Goal: Task Accomplishment & Management: Manage account settings

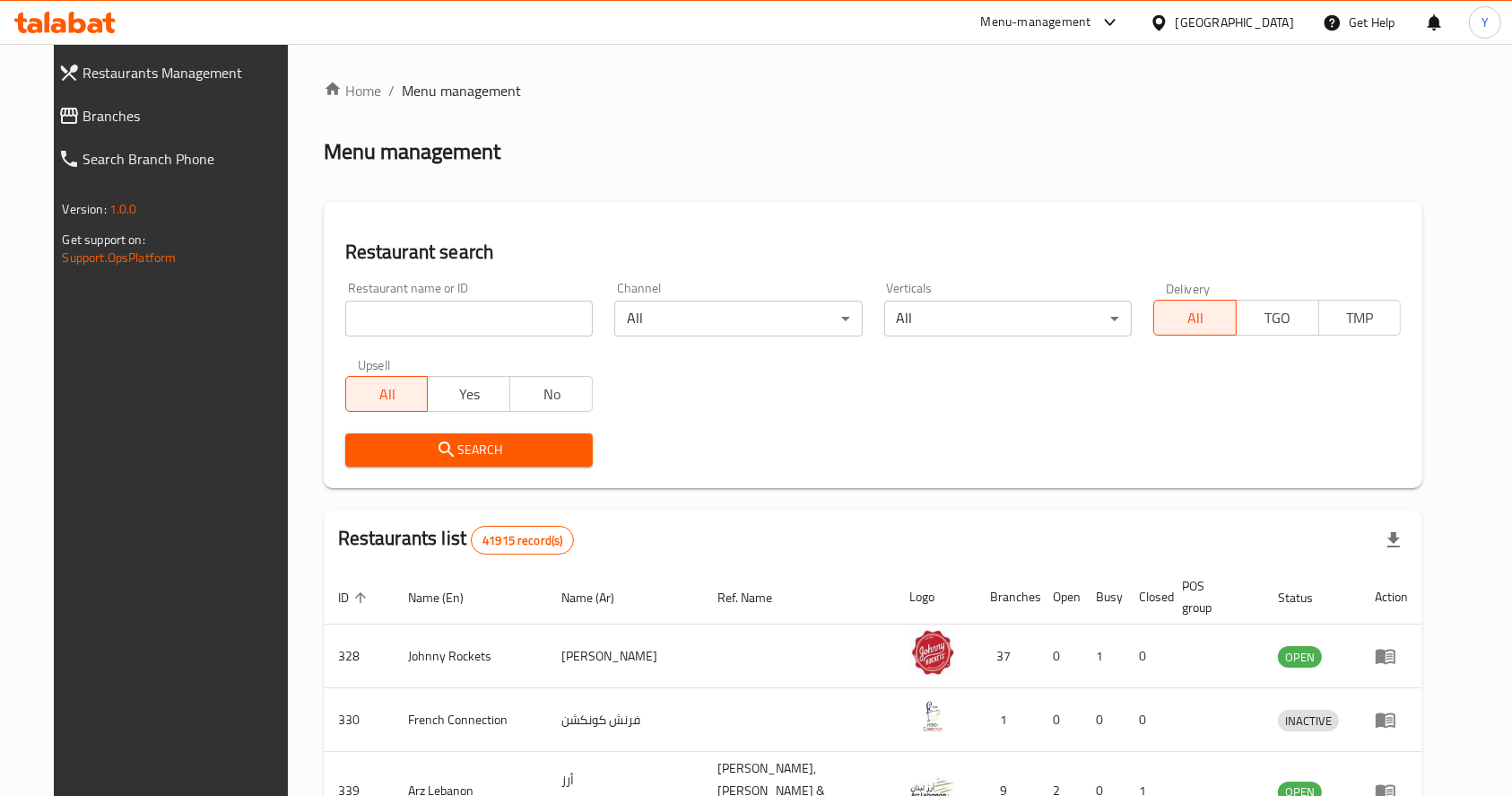
click at [543, 332] on input "search" at bounding box center [469, 318] width 248 height 36
type input "nayaab [GEOGRAPHIC_DATA]"
click button "Search" at bounding box center [469, 450] width 248 height 33
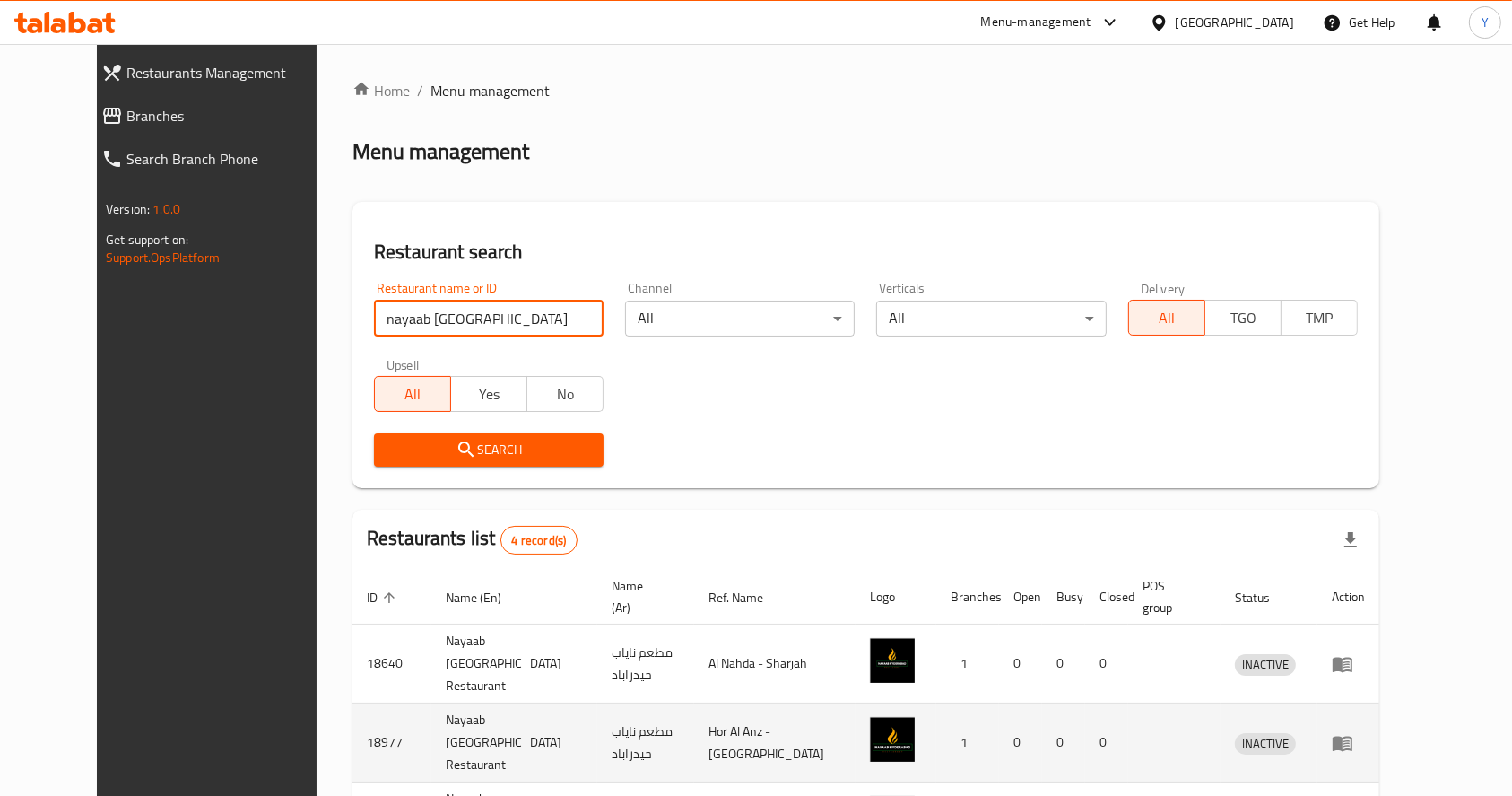
scroll to position [157, 0]
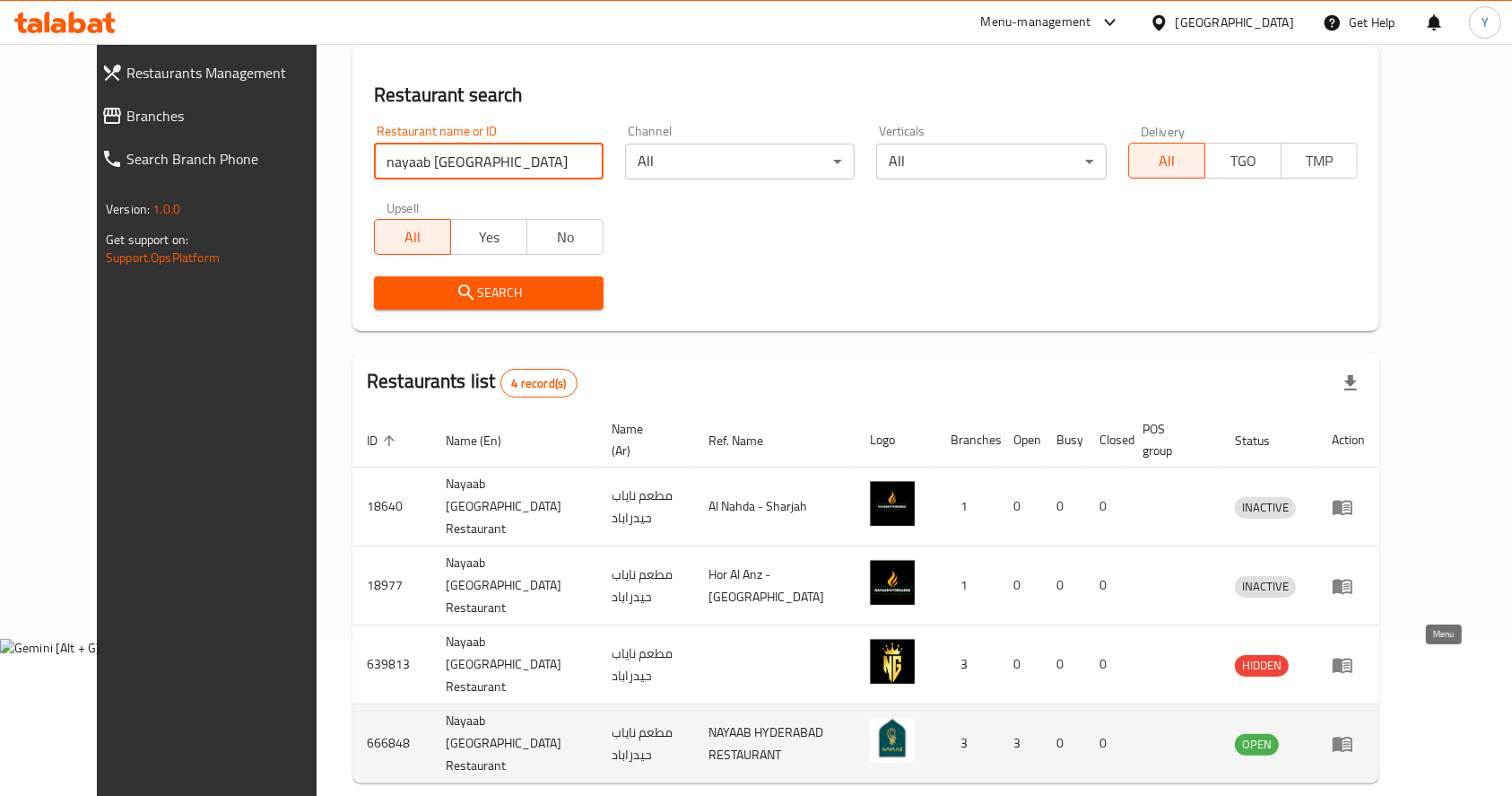
click at [1352, 736] on icon "enhanced table" at bounding box center [1343, 744] width 20 height 16
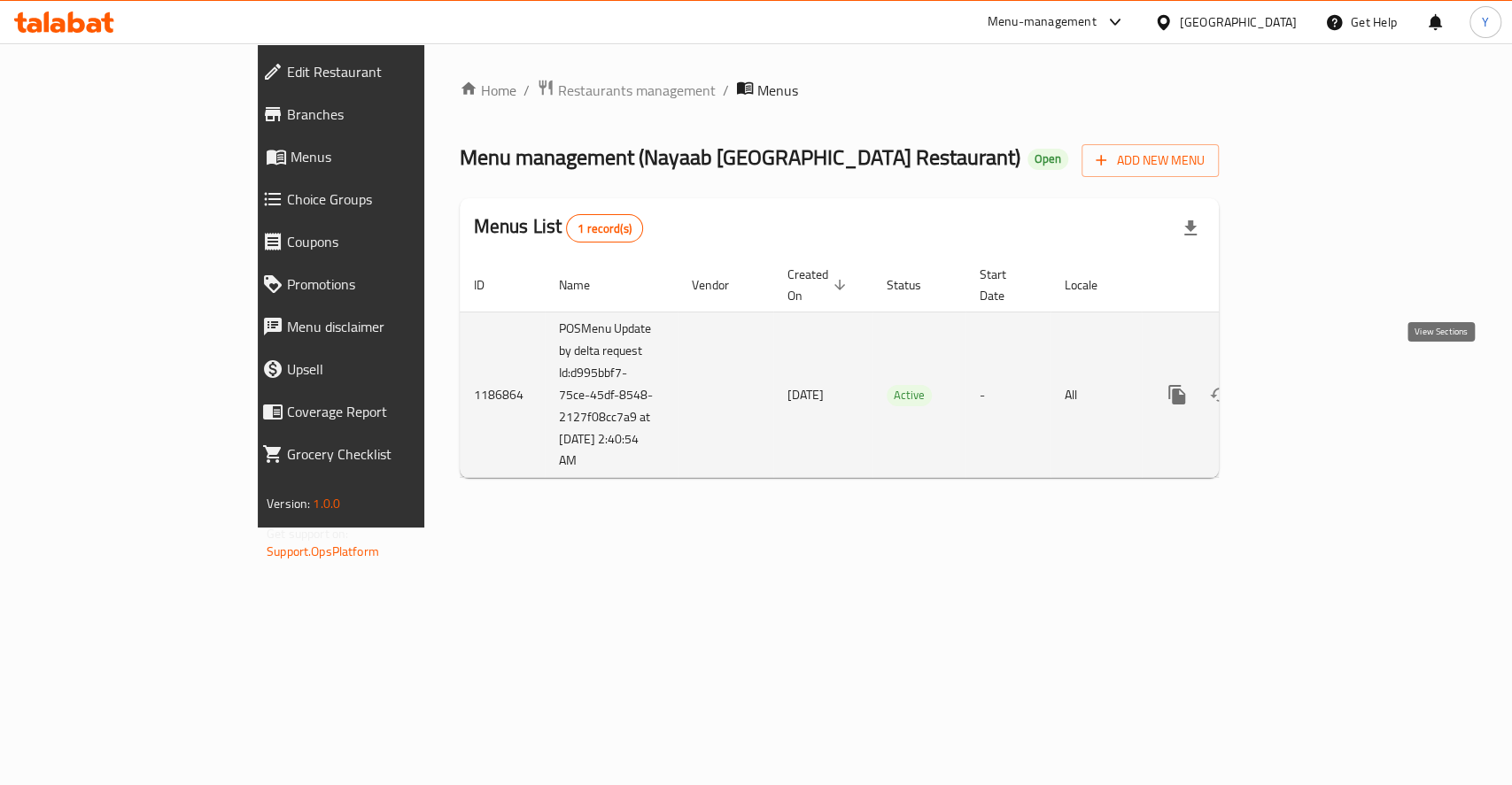
click at [1315, 384] on icon "enhanced table" at bounding box center [1304, 395] width 21 height 21
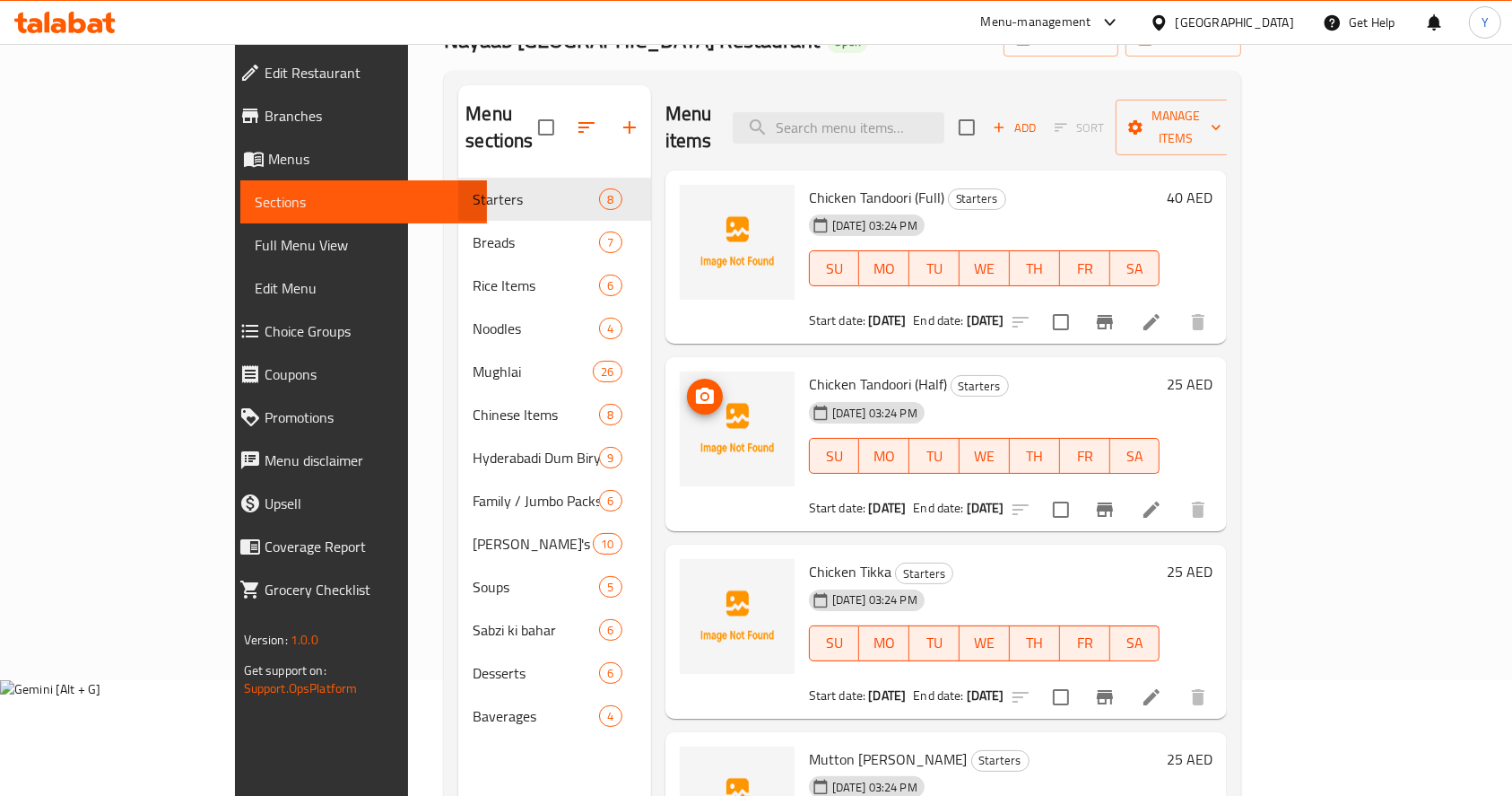
scroll to position [115, 0]
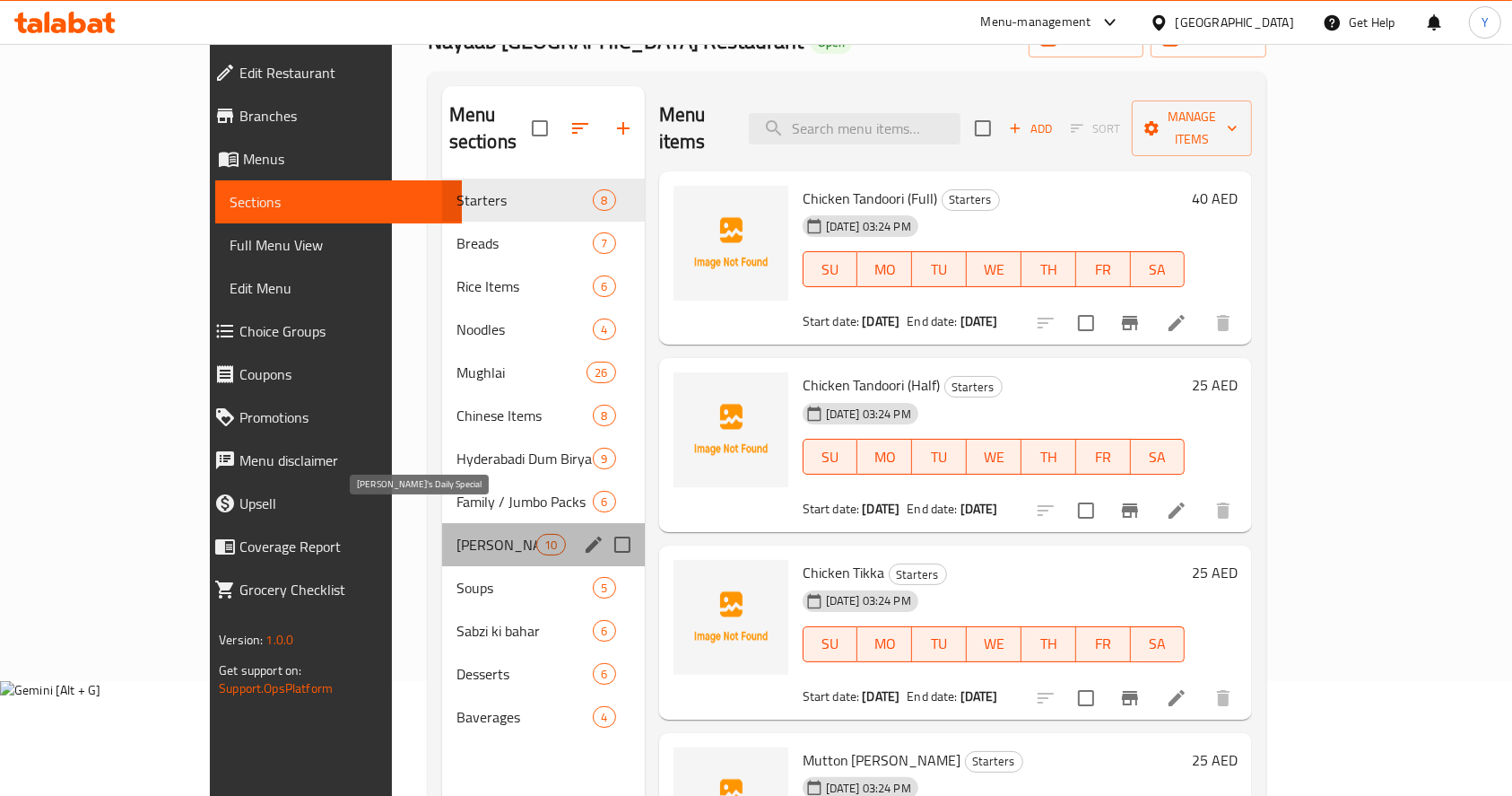
click at [457, 534] on span "[PERSON_NAME]'s Daily Special" at bounding box center [497, 544] width 80 height 22
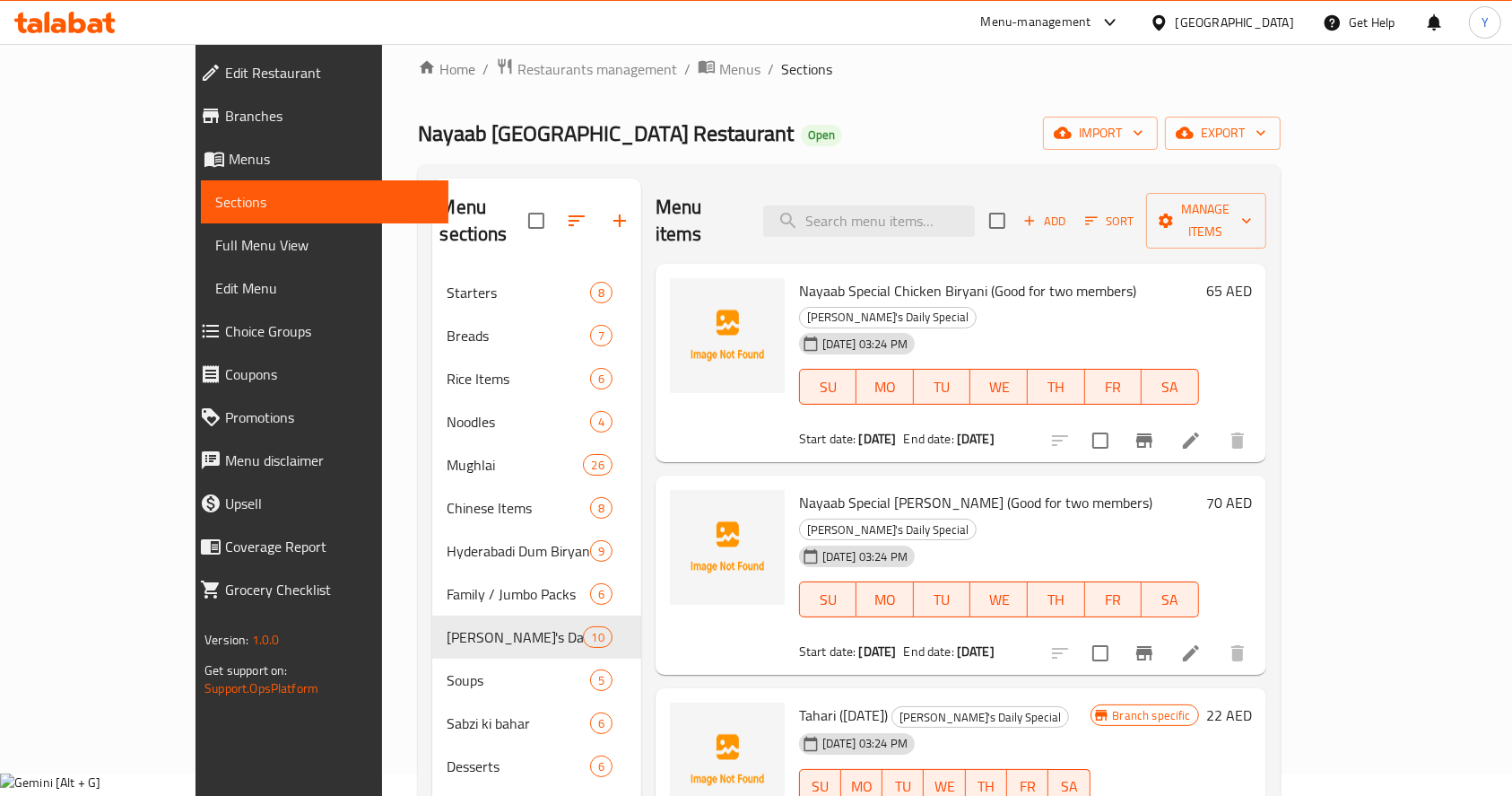
scroll to position [18, 0]
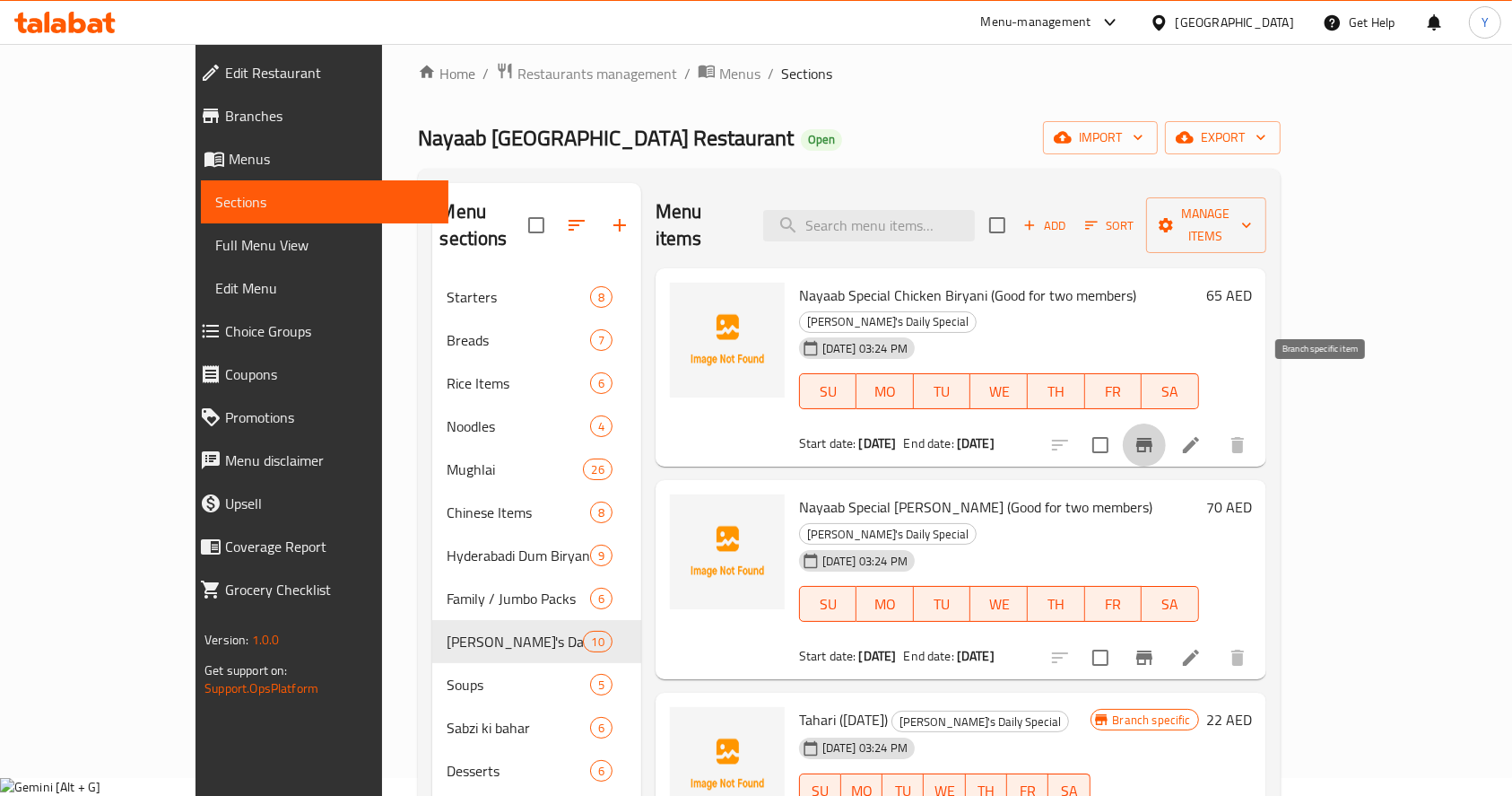
click at [1155, 435] on icon "Branch-specific-item" at bounding box center [1144, 445] width 22 height 22
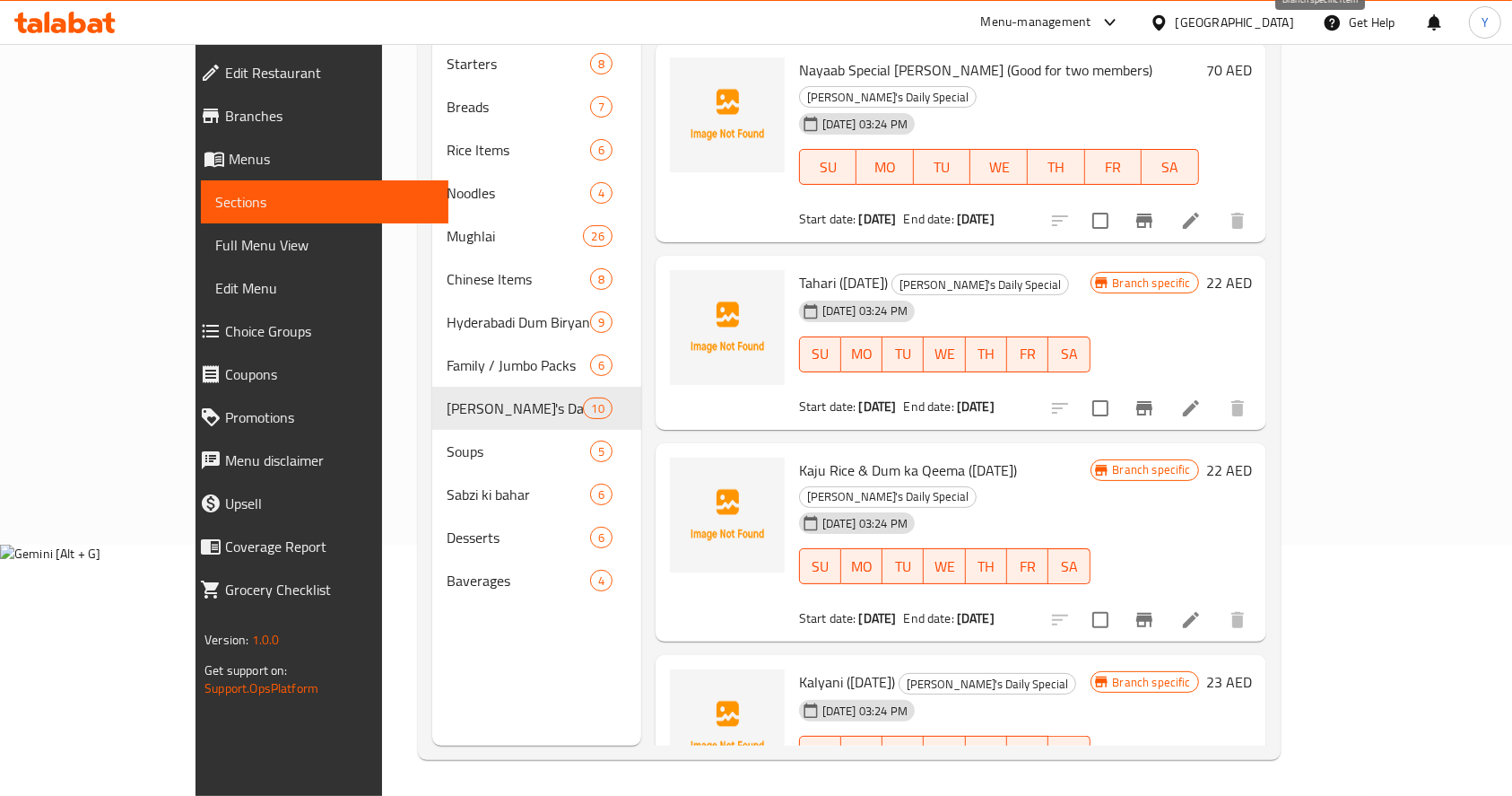
scroll to position [122, 0]
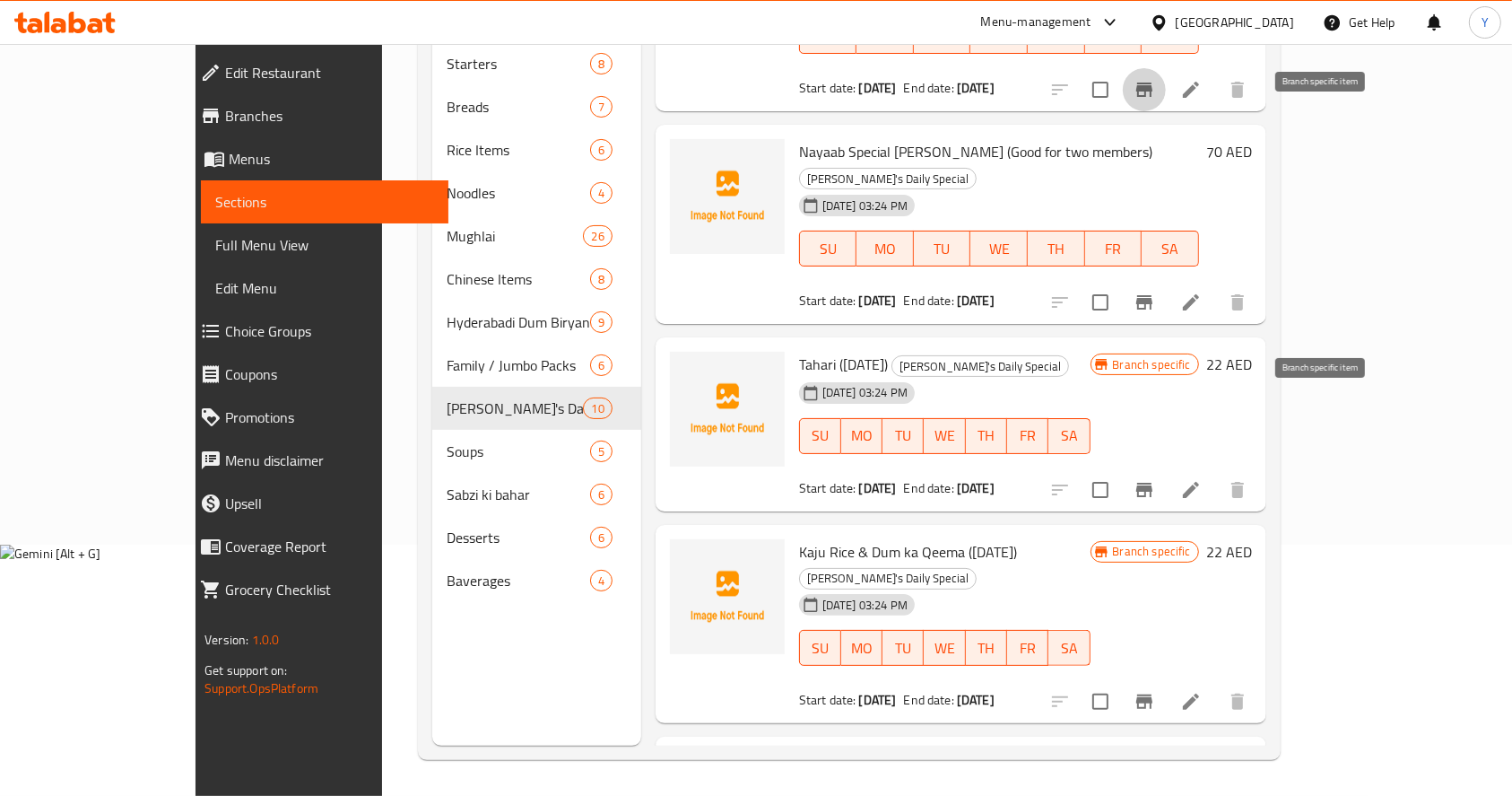
click at [1155, 479] on icon "Branch-specific-item" at bounding box center [1144, 490] width 22 height 22
